Goal: Navigation & Orientation: Find specific page/section

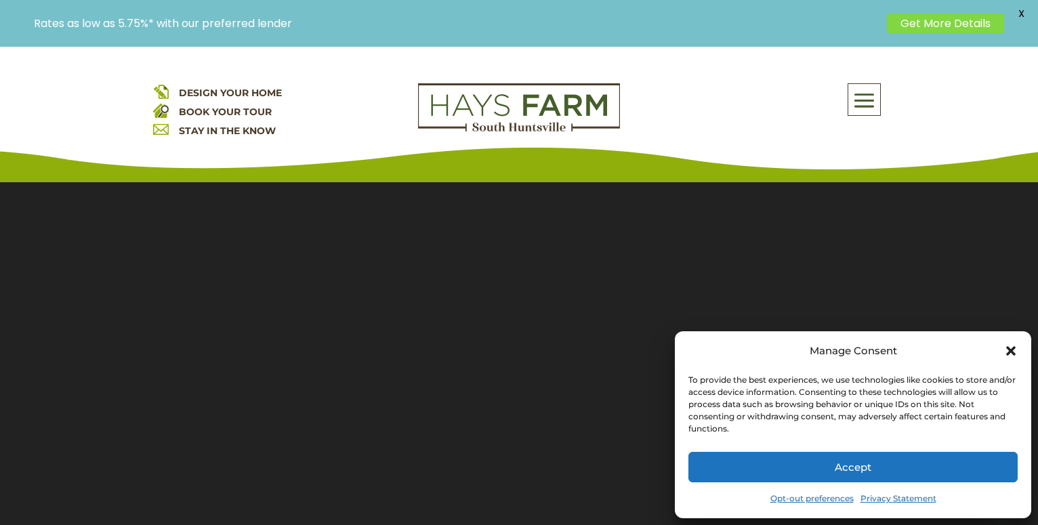
click at [1007, 354] on icon "Close dialog" at bounding box center [1010, 350] width 9 height 9
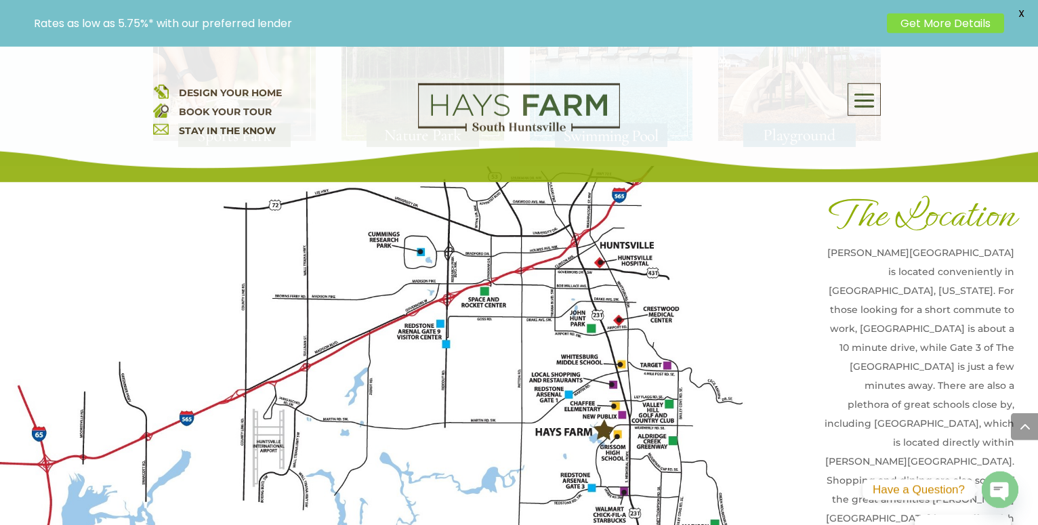
scroll to position [3000, 0]
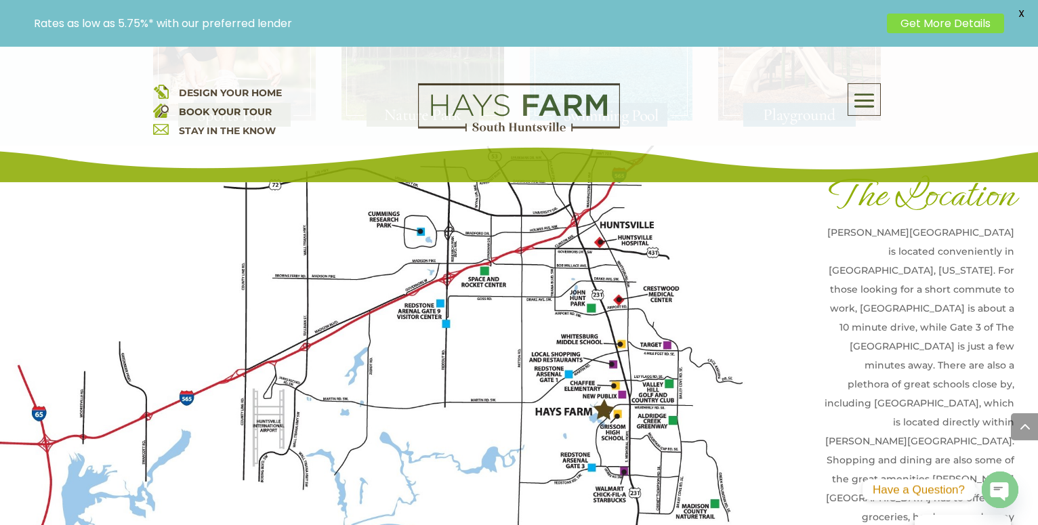
click at [605, 356] on img at bounding box center [382, 367] width 764 height 442
click at [562, 354] on img at bounding box center [382, 367] width 764 height 442
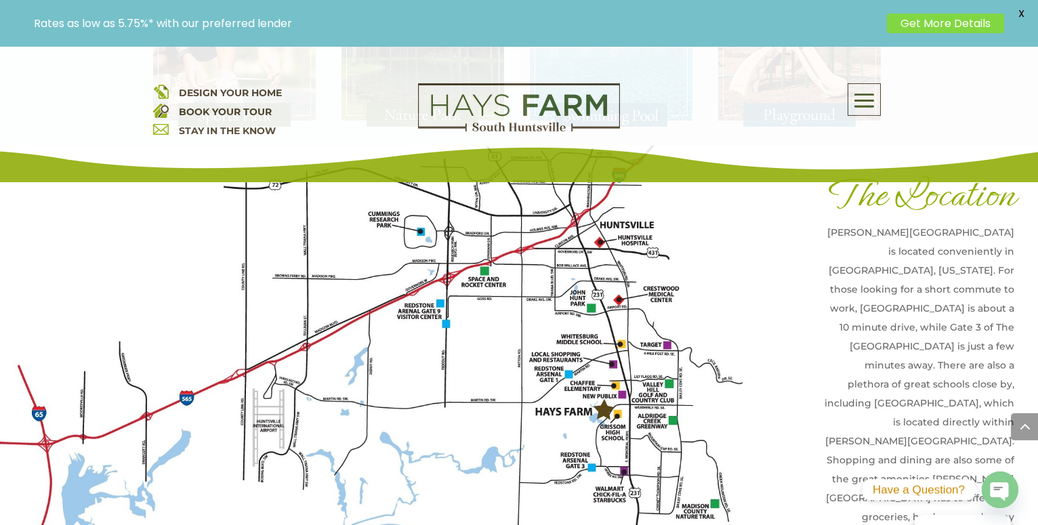
click at [671, 333] on img at bounding box center [382, 367] width 764 height 442
click at [667, 396] on img at bounding box center [382, 367] width 764 height 442
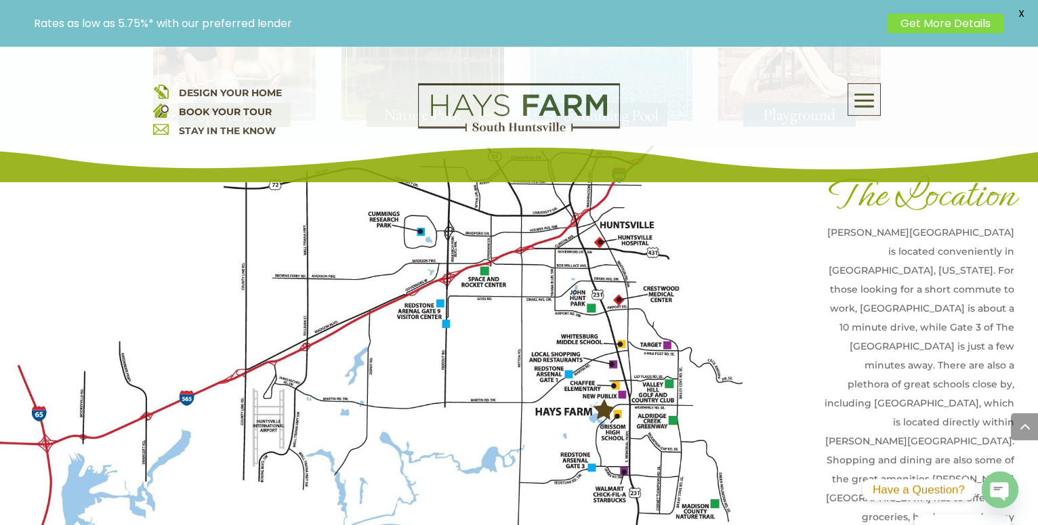
click at [667, 396] on img at bounding box center [382, 367] width 764 height 442
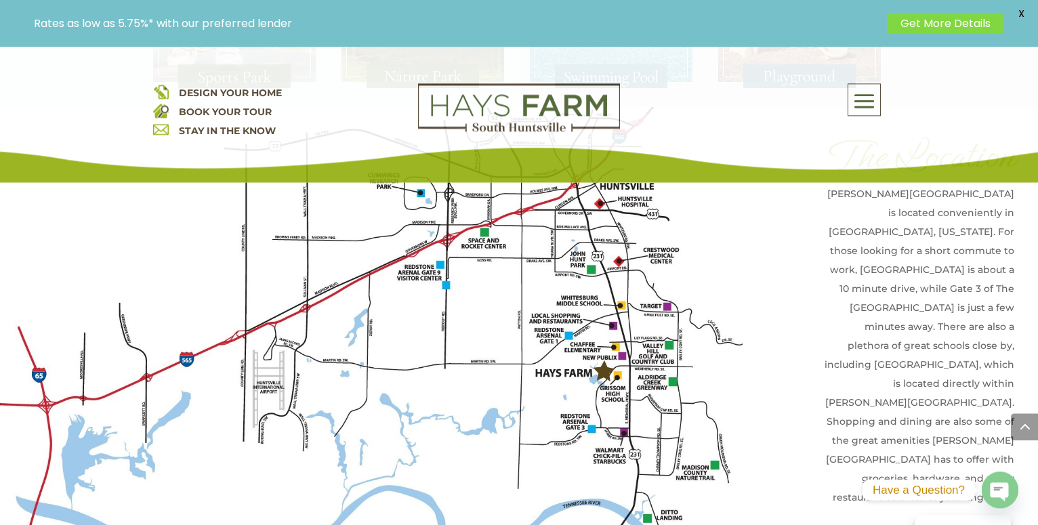
scroll to position [3045, 0]
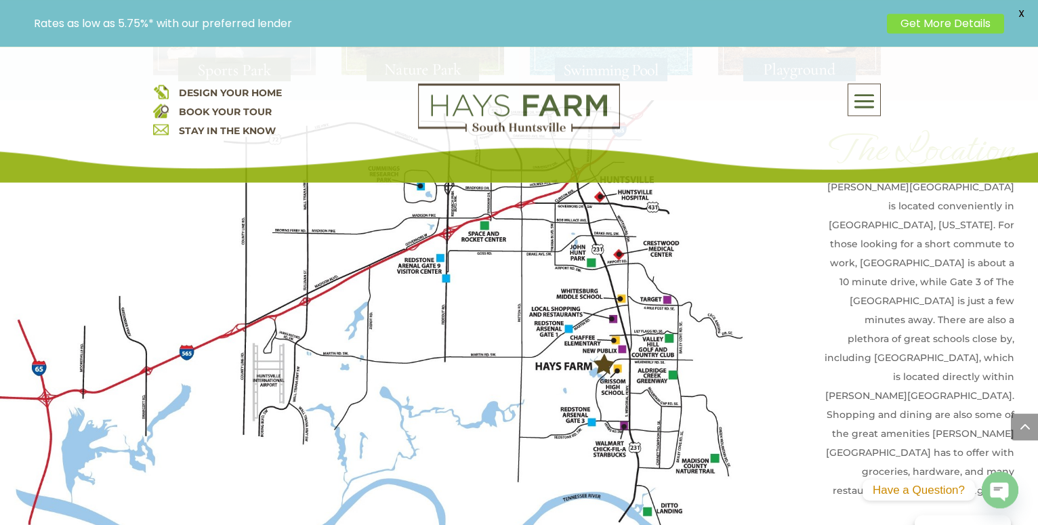
click at [593, 303] on img at bounding box center [382, 321] width 764 height 442
click at [621, 287] on img at bounding box center [382, 321] width 764 height 442
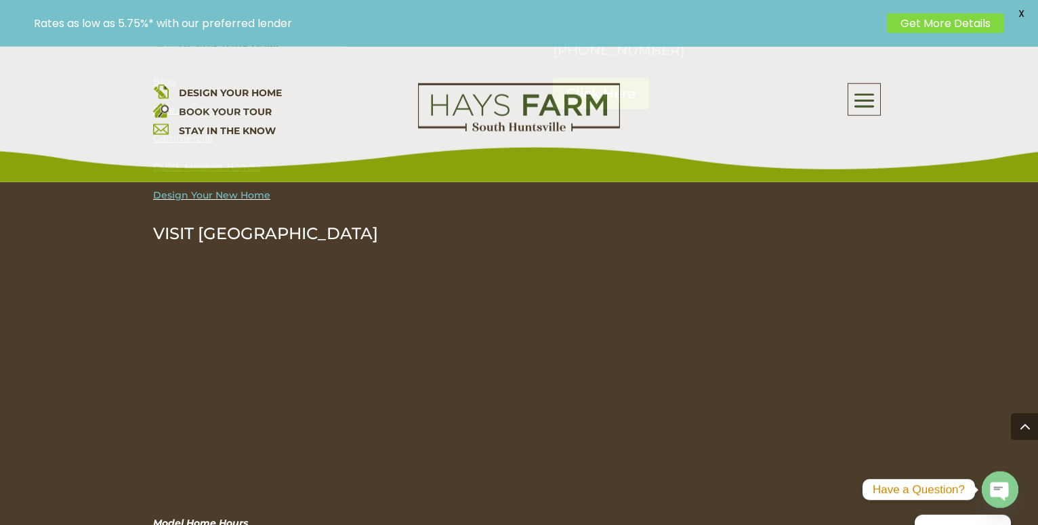
scroll to position [4334, 0]
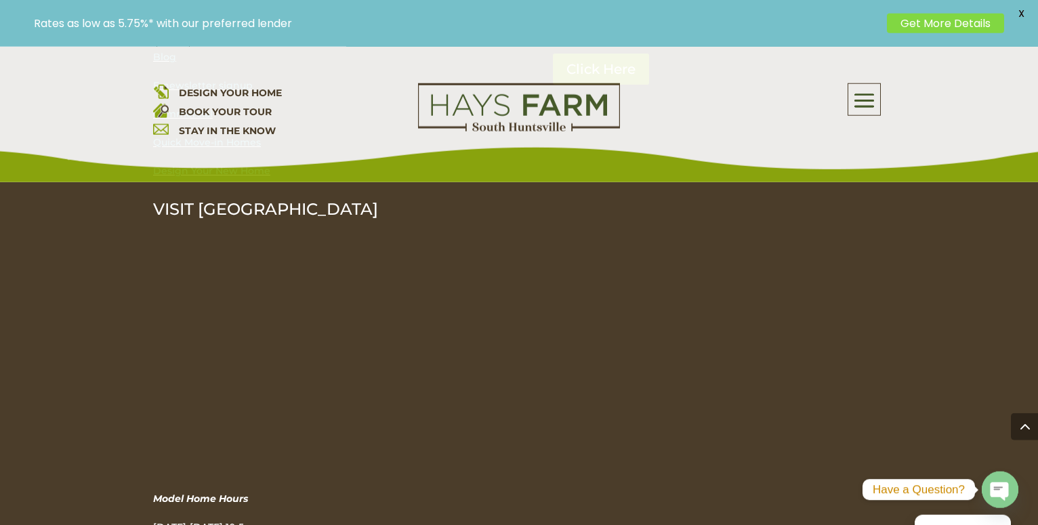
click at [1025, 432] on span at bounding box center [1024, 426] width 27 height 27
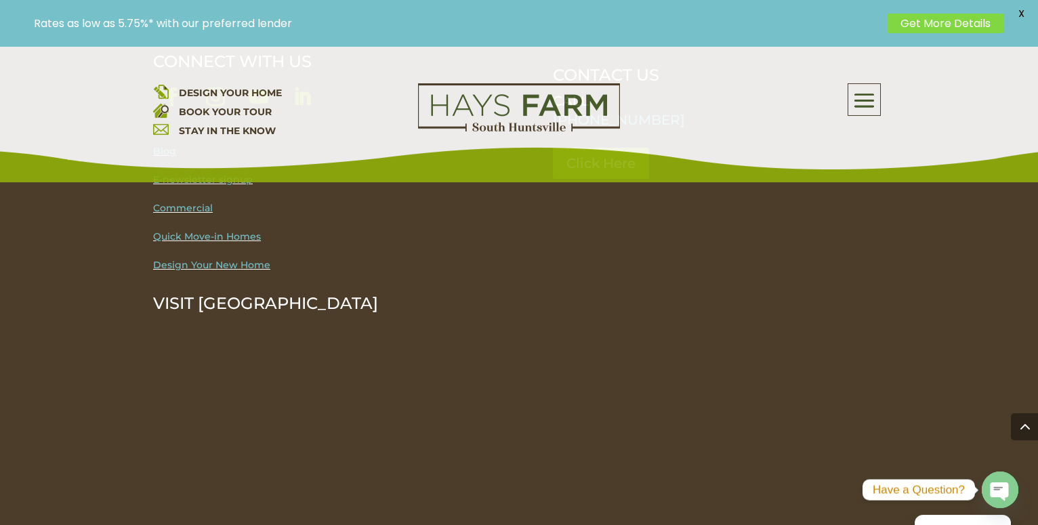
scroll to position [4233, 0]
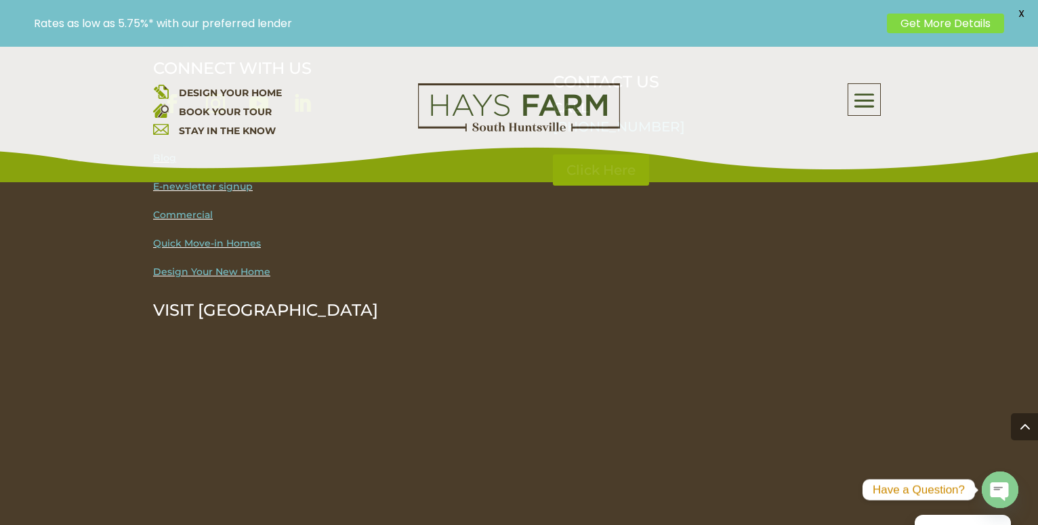
click at [869, 102] on span at bounding box center [864, 100] width 32 height 31
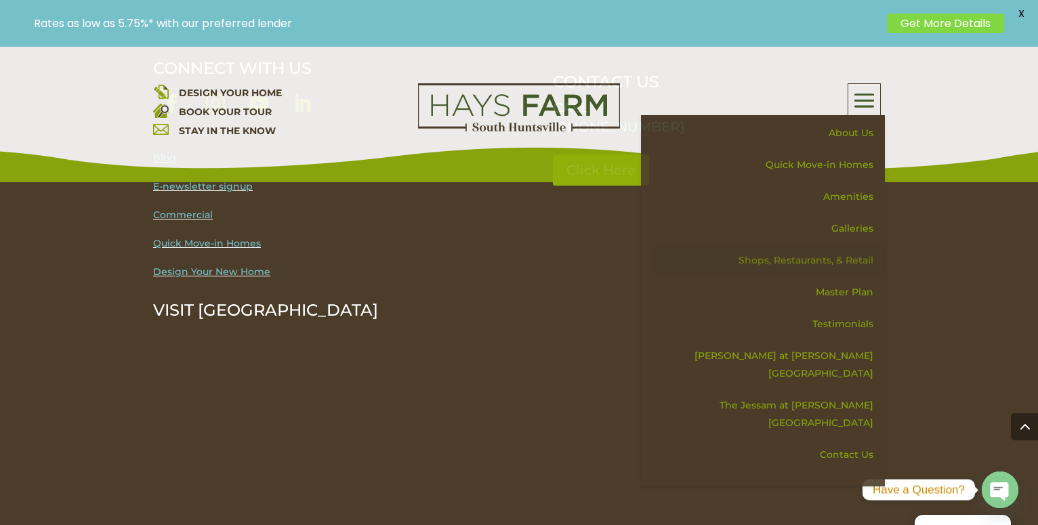
click at [804, 261] on link "Shops, Restaurants, & Retail" at bounding box center [767, 261] width 234 height 32
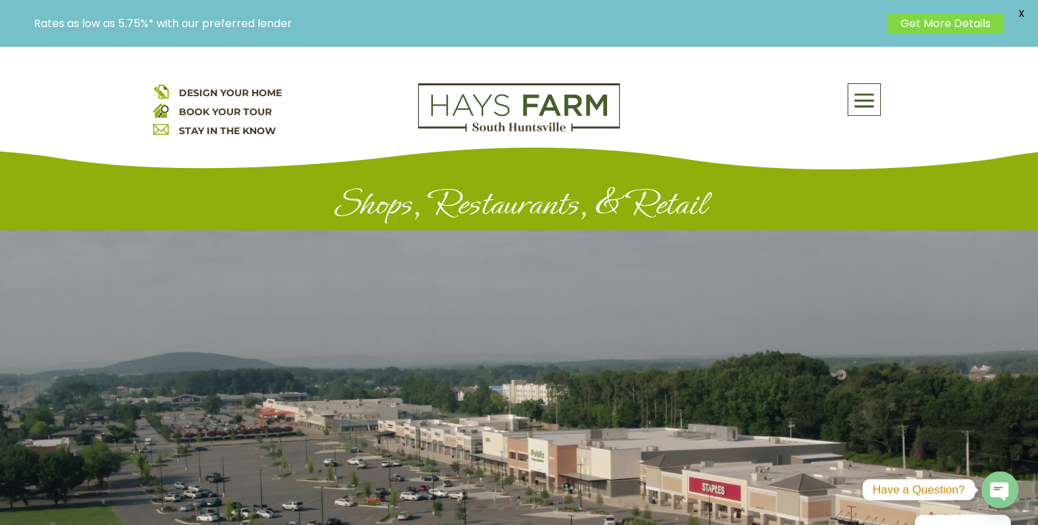
click at [874, 102] on span at bounding box center [864, 100] width 32 height 31
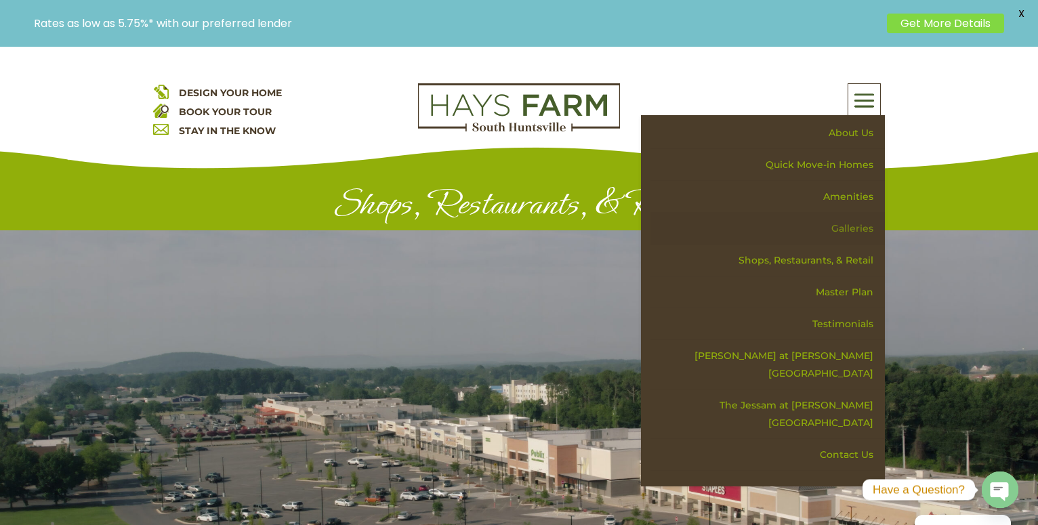
click at [856, 230] on link "Galleries" at bounding box center [767, 229] width 234 height 32
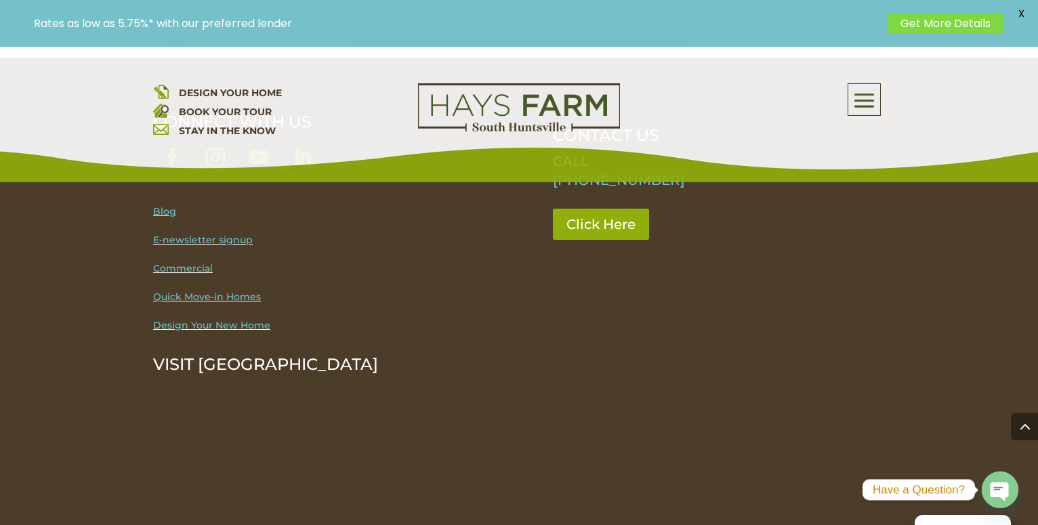
scroll to position [994, 0]
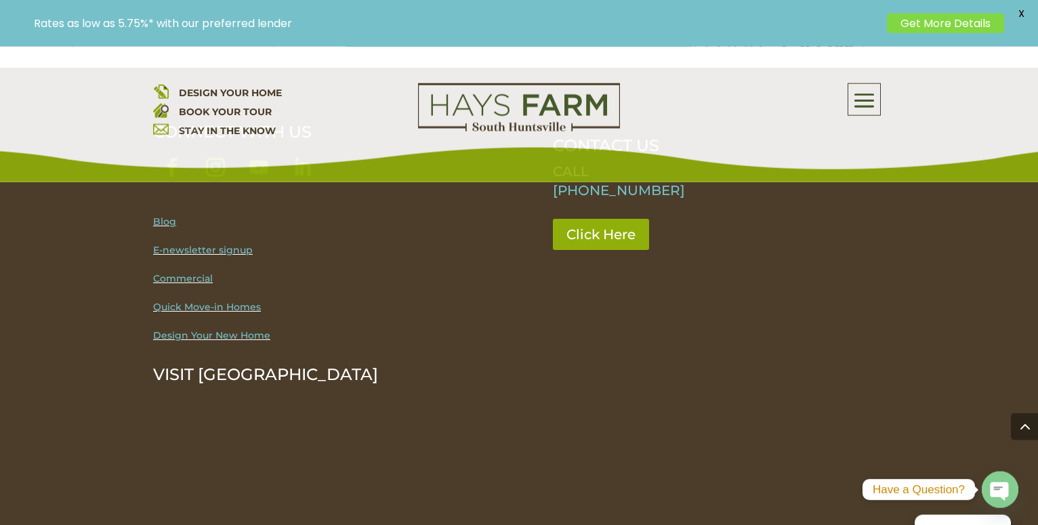
click at [206, 309] on link "Quick Move-in Homes" at bounding box center [207, 307] width 108 height 12
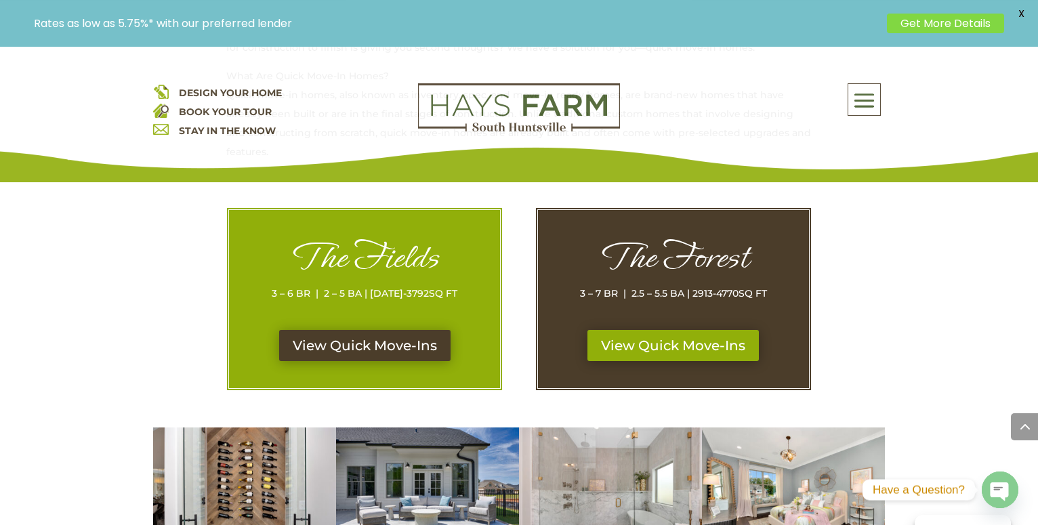
scroll to position [632, 0]
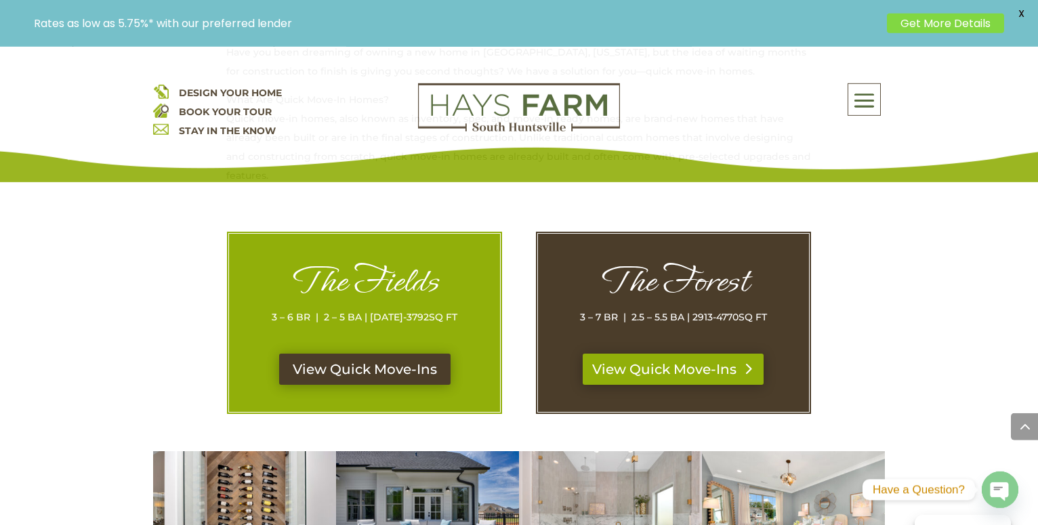
click at [669, 364] on link "View Quick Move-Ins" at bounding box center [673, 369] width 181 height 31
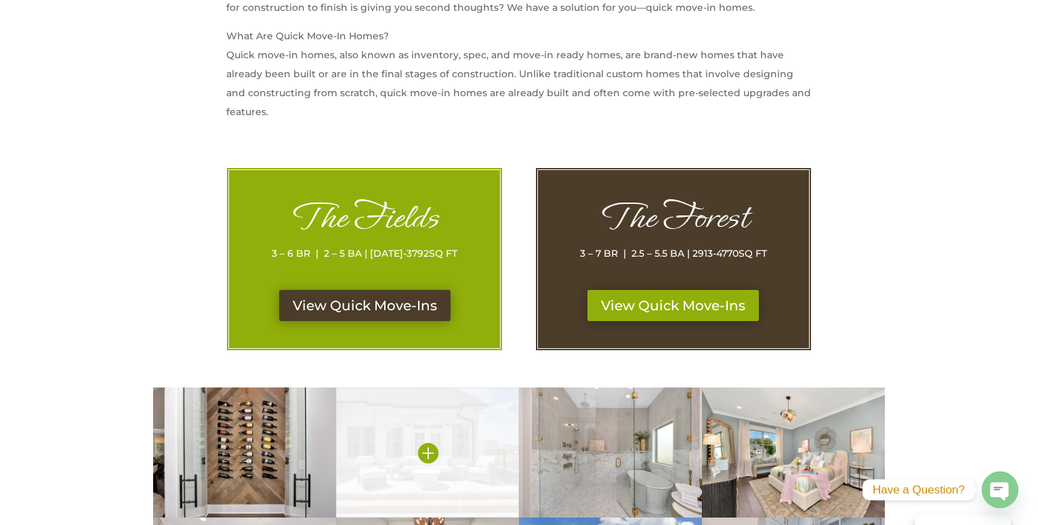
scroll to position [632, 0]
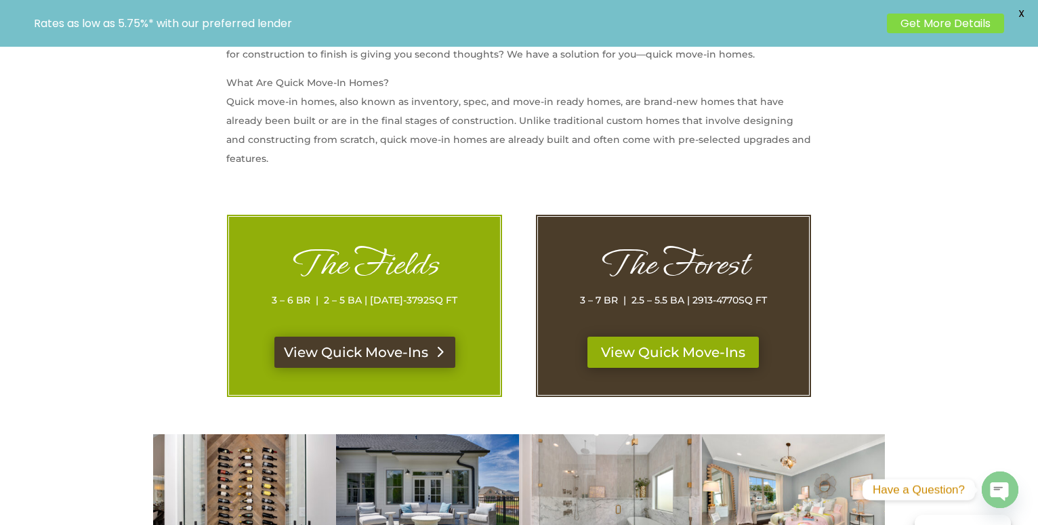
click at [347, 355] on link "View Quick Move-Ins" at bounding box center [364, 352] width 181 height 31
